Goal: Navigation & Orientation: Find specific page/section

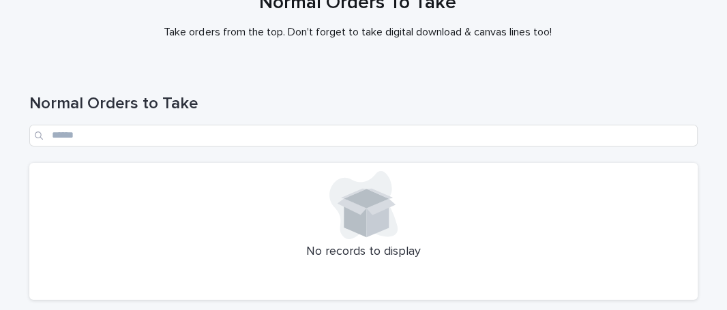
scroll to position [226, 0]
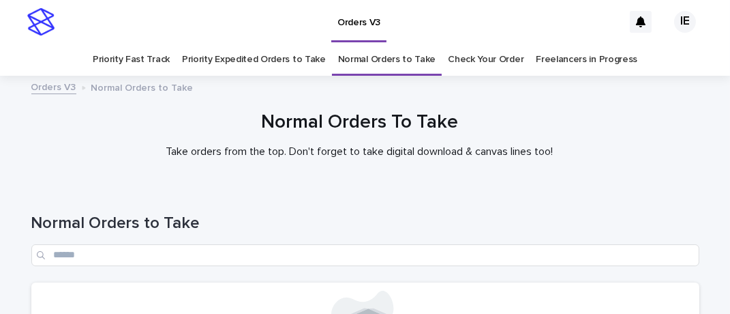
click at [294, 53] on link "Priority Expedited Orders to Take" at bounding box center [254, 60] width 144 height 32
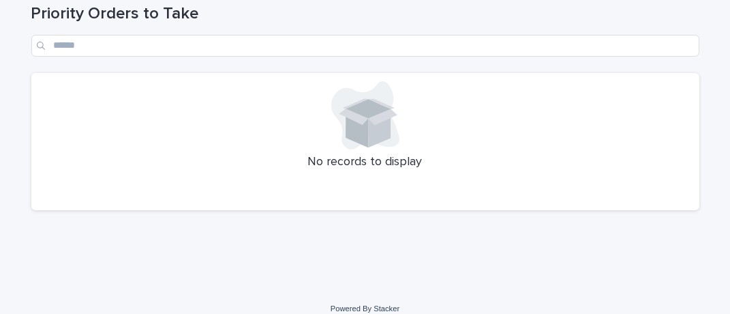
scroll to position [224, 0]
